Goal: Communication & Community: Connect with others

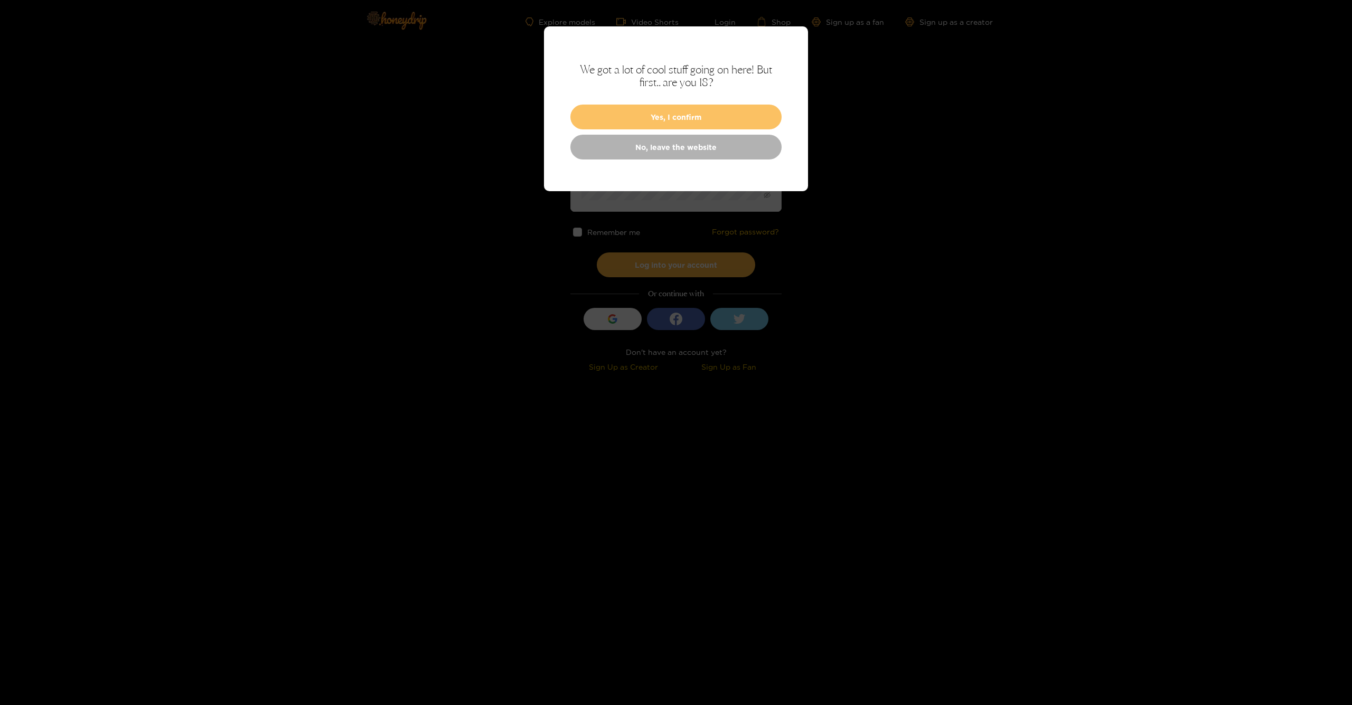
click at [652, 121] on button "Yes, I confirm" at bounding box center [675, 117] width 211 height 25
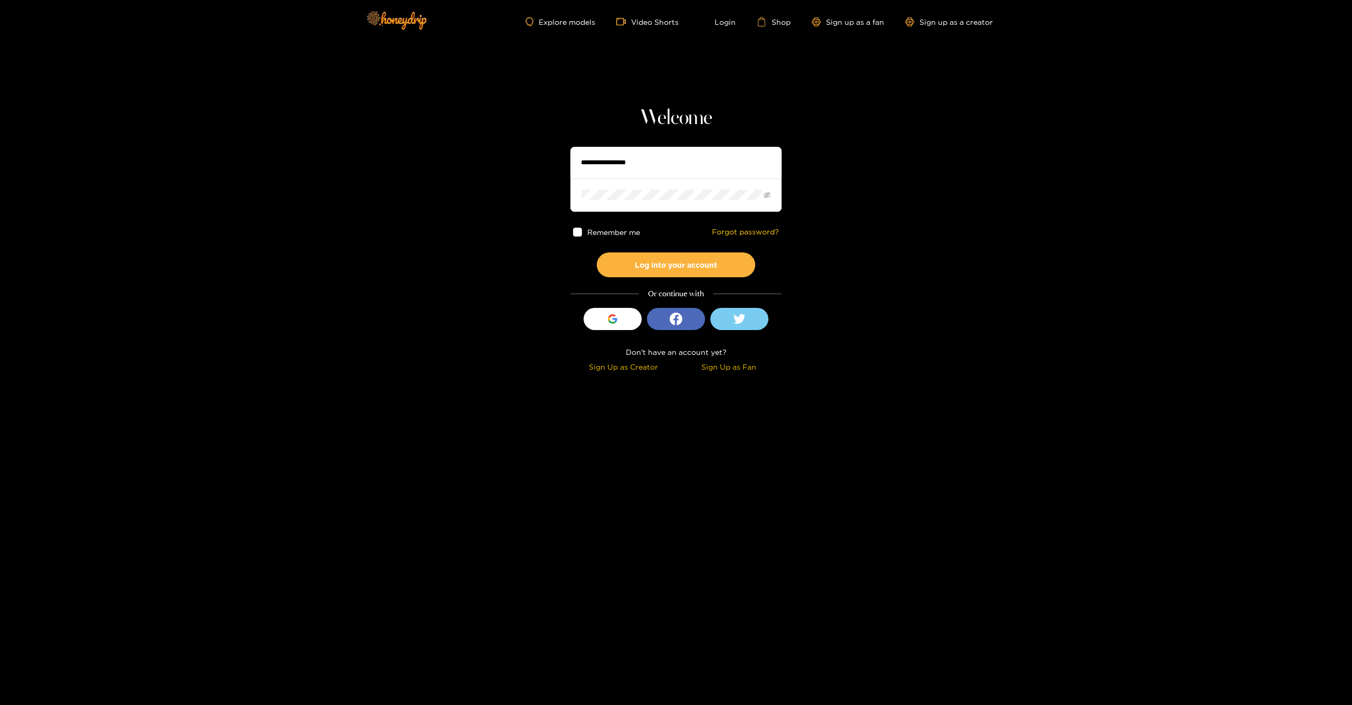
click at [633, 164] on input "text" at bounding box center [675, 163] width 211 height 32
type input "******"
click at [641, 262] on button "Log into your account" at bounding box center [676, 264] width 158 height 25
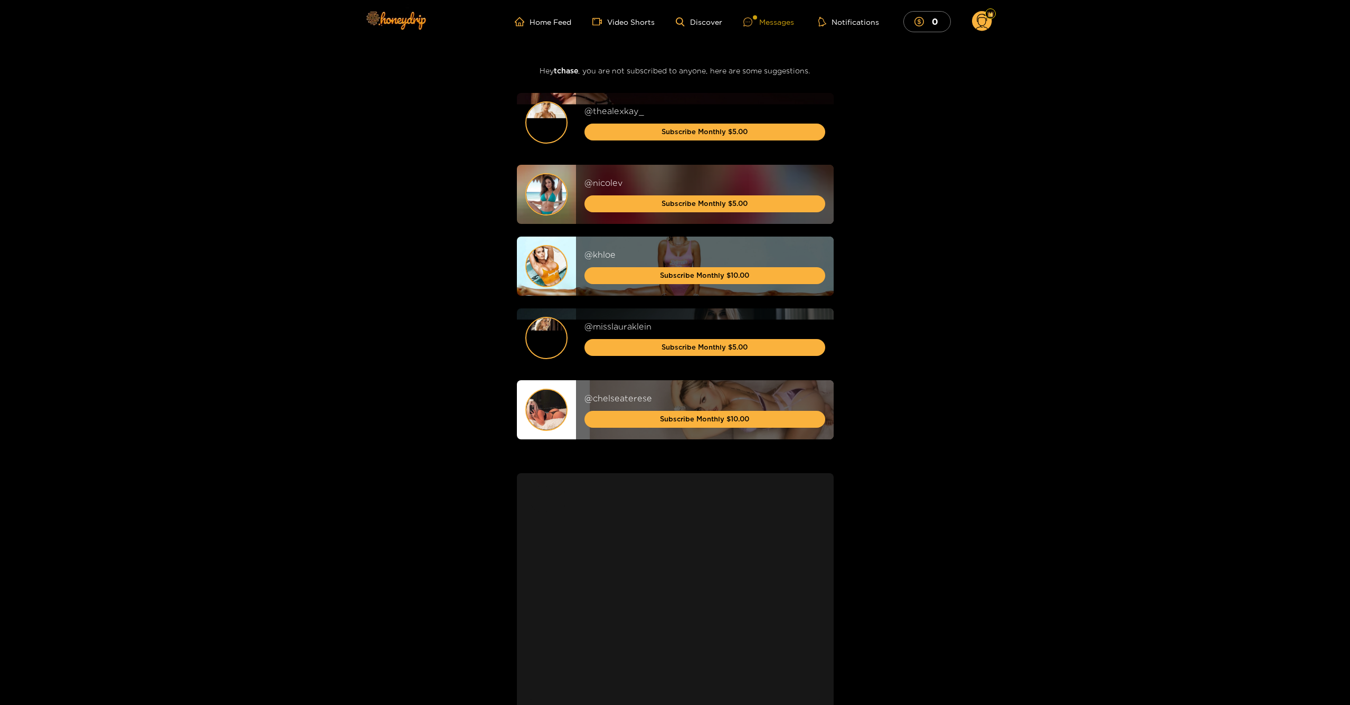
click at [764, 24] on div "Messages" at bounding box center [768, 22] width 51 height 12
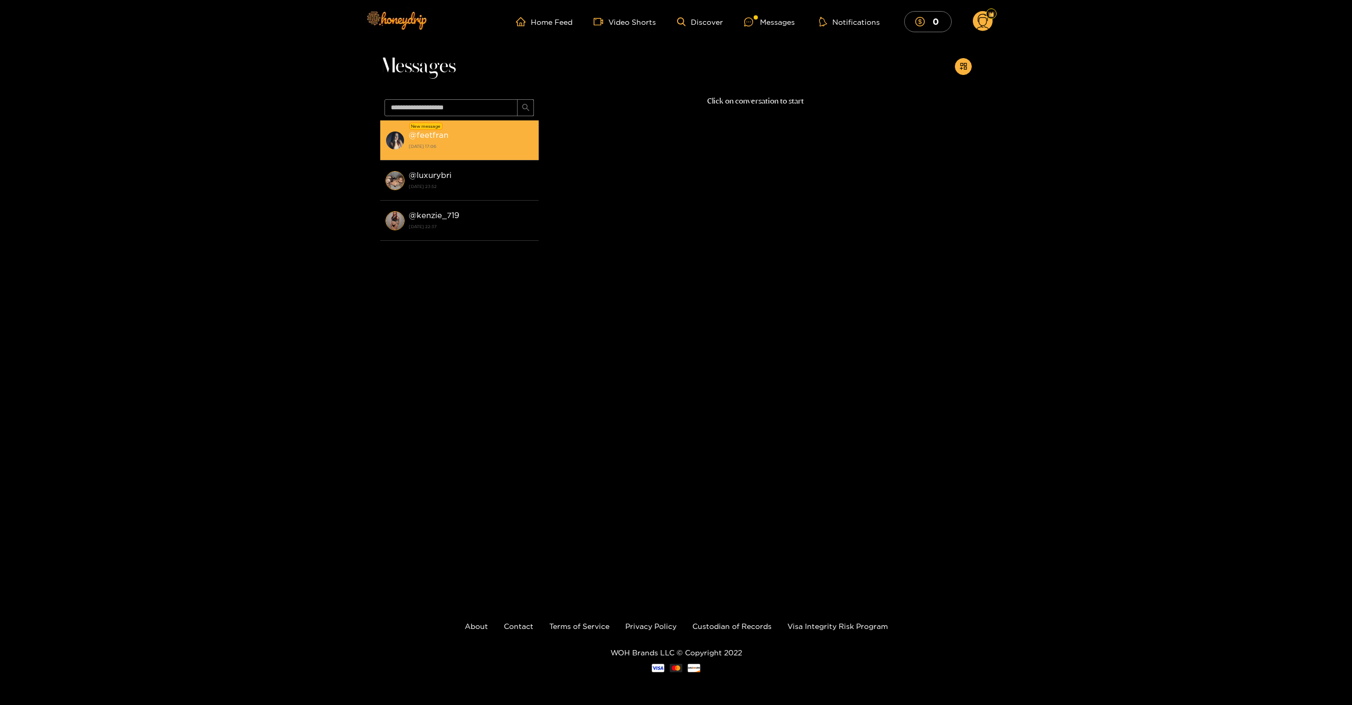
click at [431, 136] on strong "@ feetfran" at bounding box center [429, 134] width 40 height 9
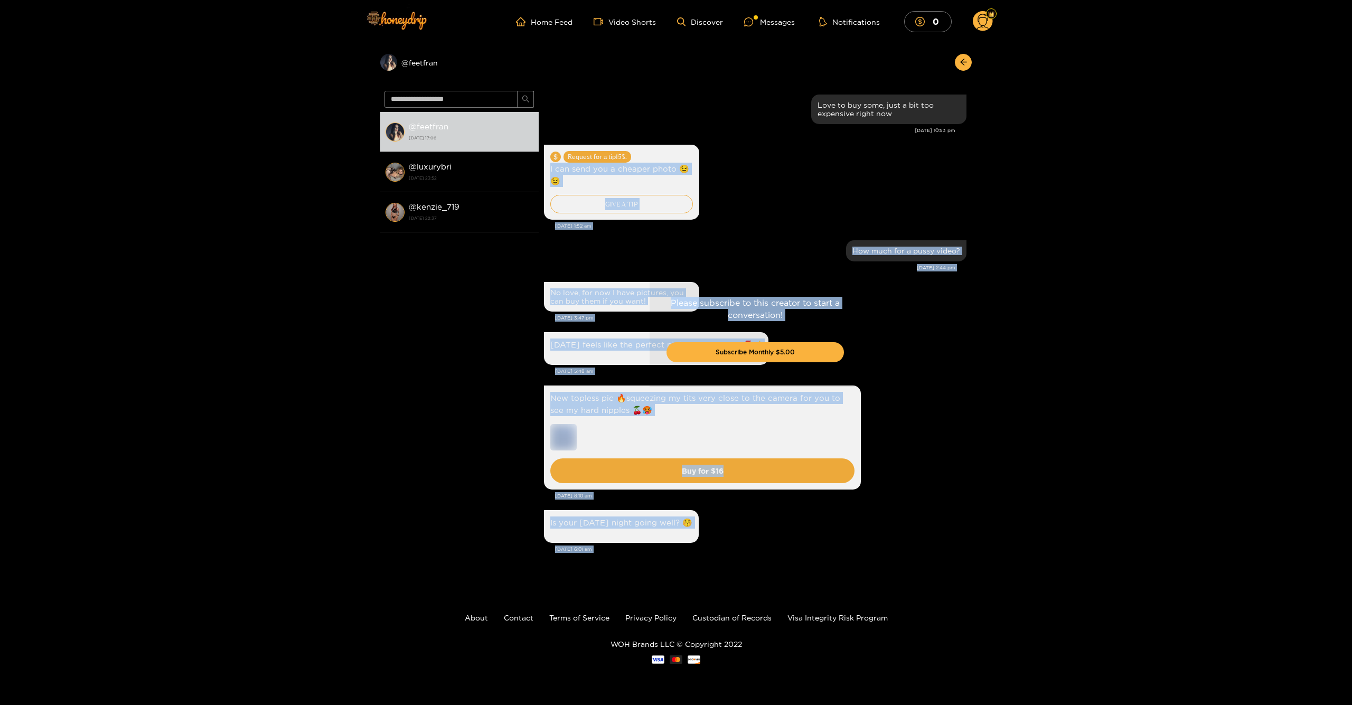
drag, startPoint x: 972, startPoint y: 162, endPoint x: 967, endPoint y: 341, distance: 179.6
click at [966, 344] on div "Preview @ feetfran @ feetfran [DATE] 17:06 @ luxurybri [DATE] 23:52 @ kenzie_71…" at bounding box center [676, 311] width 1352 height 537
click at [967, 341] on div "Please subscribe to this creator to start a conversation! Subscribe Monthly $5.…" at bounding box center [755, 334] width 433 height 494
